Goal: Information Seeking & Learning: Find contact information

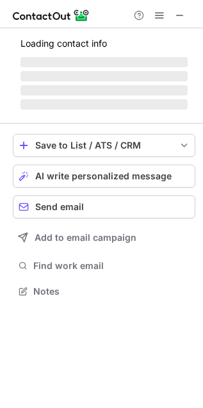
scroll to position [279, 203]
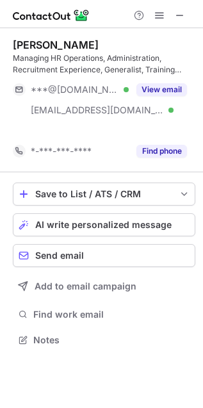
scroll to position [7, 6]
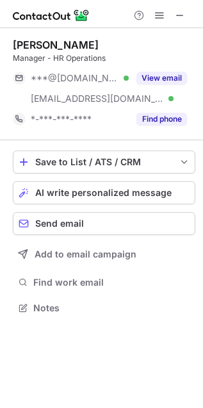
scroll to position [299, 203]
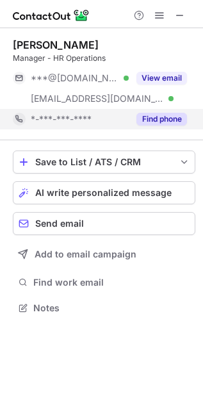
drag, startPoint x: 159, startPoint y: 112, endPoint x: 161, endPoint y: 125, distance: 13.1
click at [161, 124] on button "Find phone" at bounding box center [162, 119] width 51 height 13
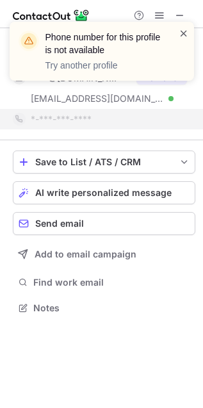
click at [188, 33] on span at bounding box center [184, 33] width 10 height 13
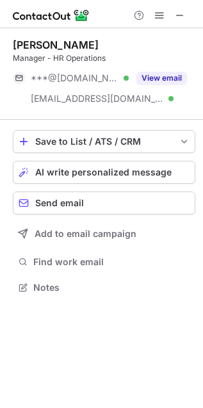
scroll to position [7, 6]
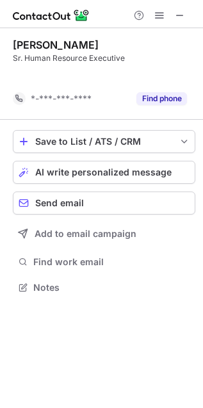
scroll to position [6, 6]
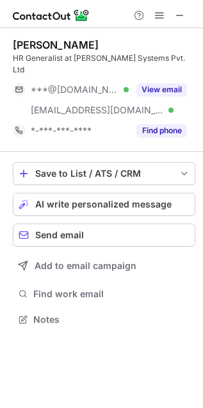
scroll to position [299, 203]
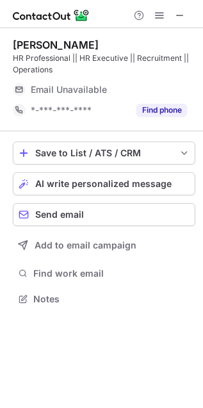
scroll to position [290, 203]
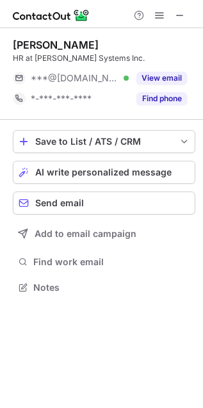
scroll to position [279, 203]
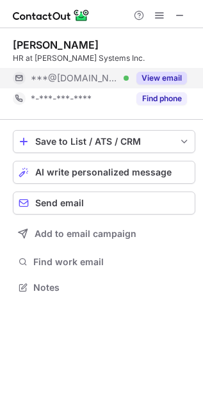
click at [149, 74] on button "View email" at bounding box center [162, 78] width 51 height 13
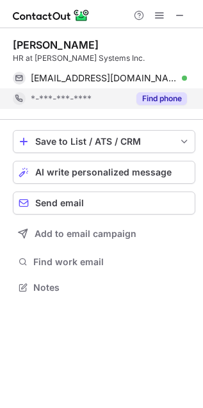
click at [151, 101] on button "Find phone" at bounding box center [162, 98] width 51 height 13
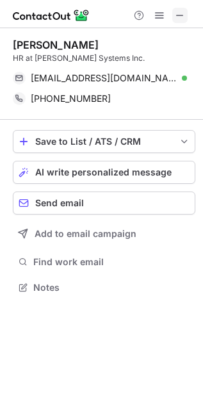
click at [175, 15] on span at bounding box center [180, 15] width 10 height 10
